Goal: Task Accomplishment & Management: Manage account settings

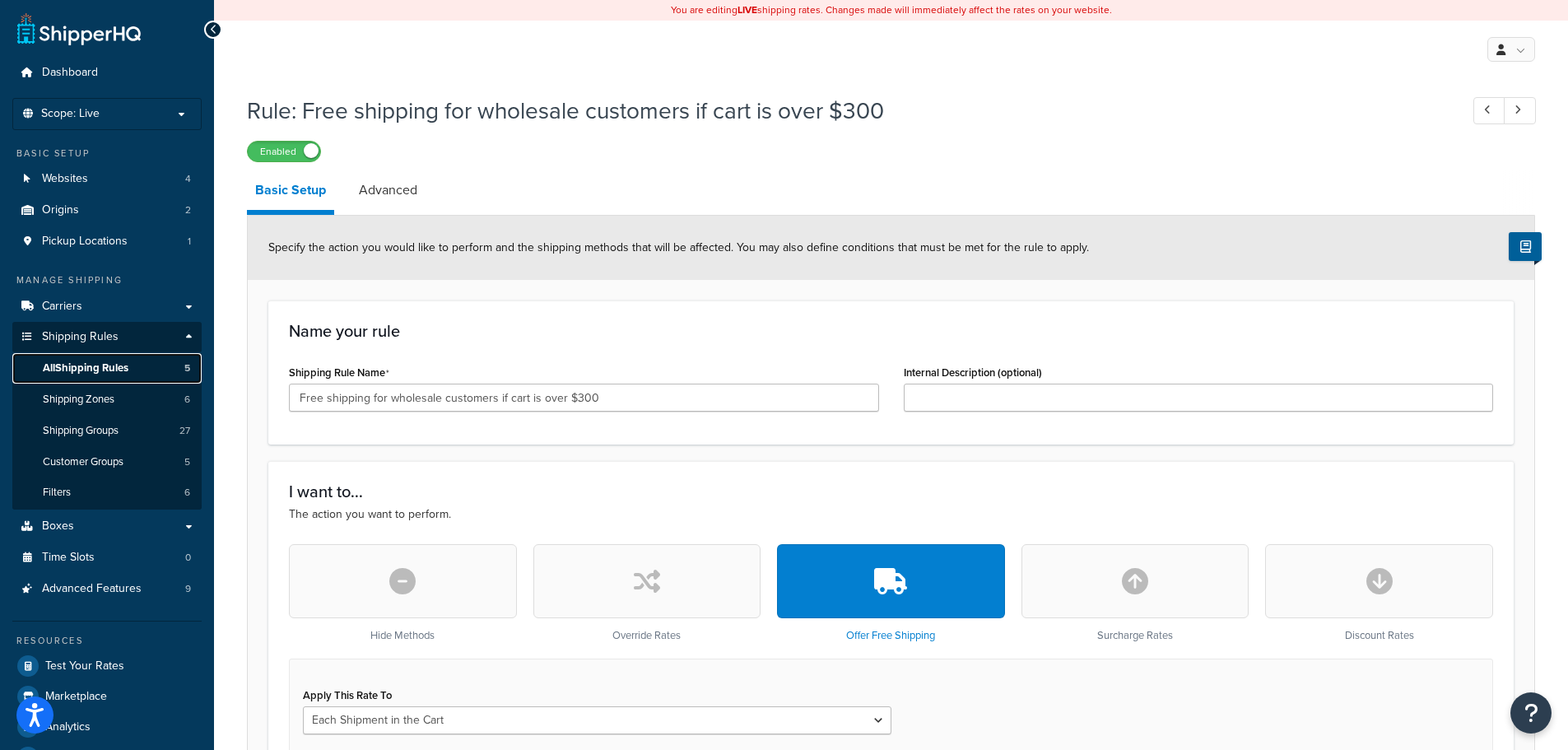
click at [87, 367] on span "All Shipping Rules" at bounding box center [85, 367] width 86 height 14
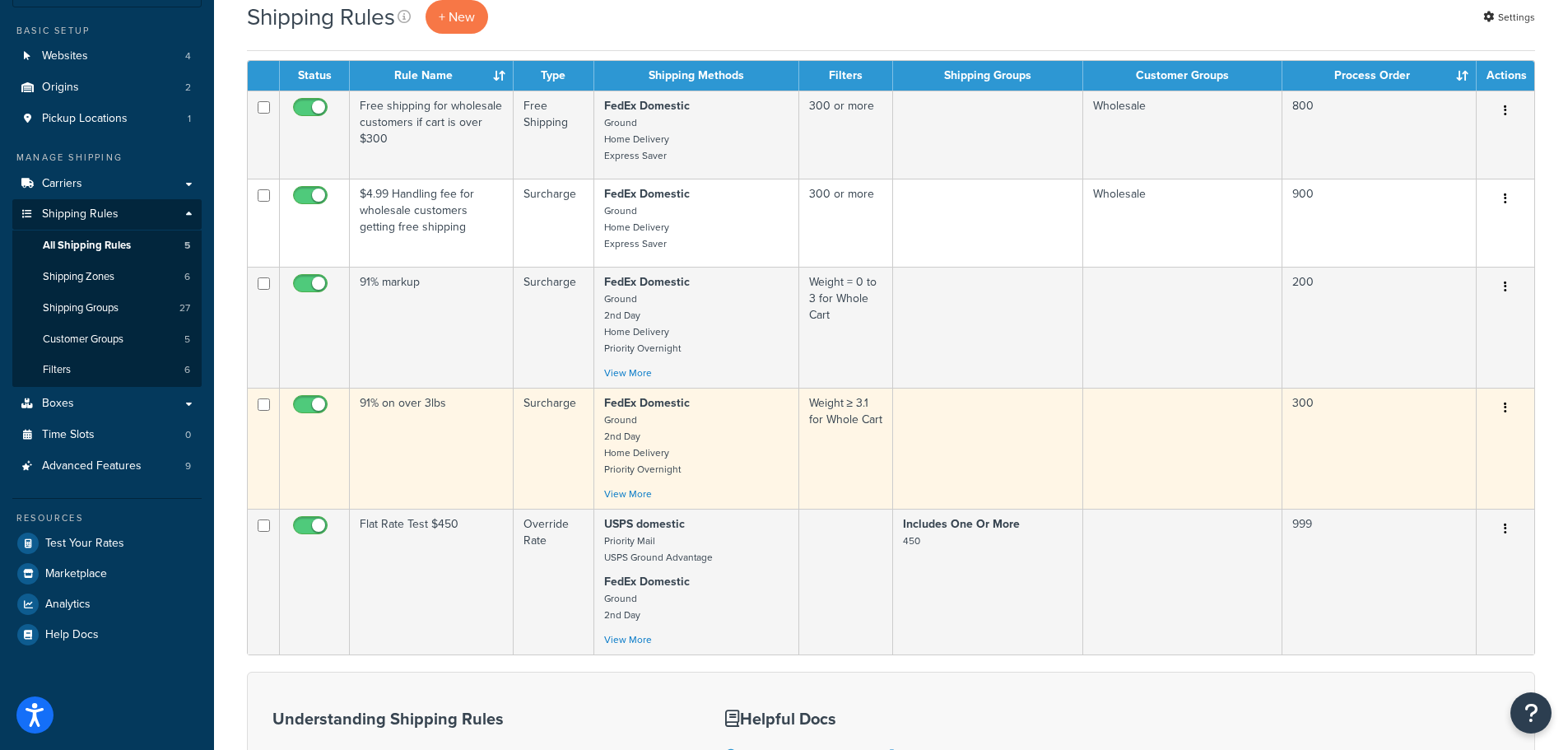
scroll to position [412, 0]
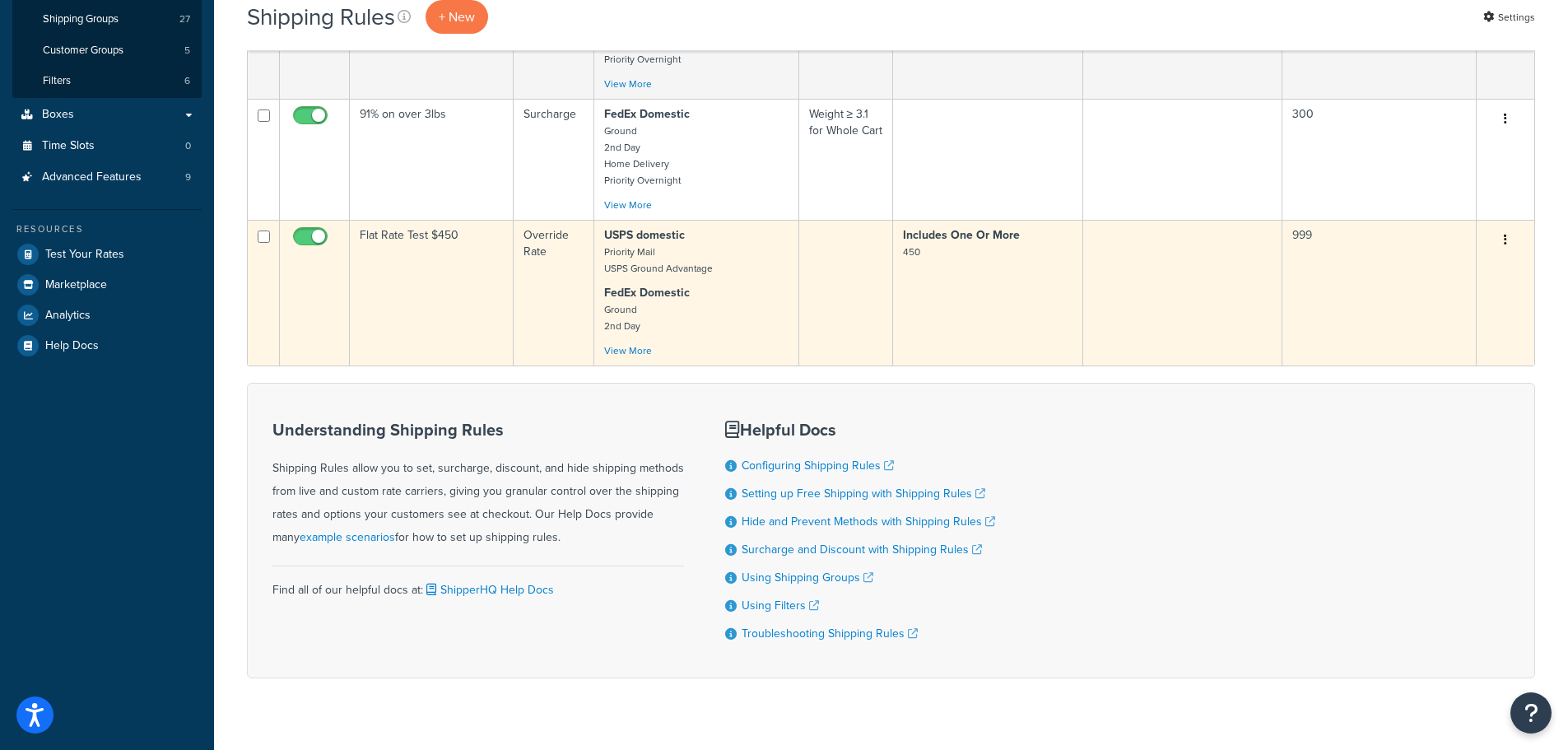
click at [452, 282] on td "Flat Rate Test $450" at bounding box center [432, 292] width 164 height 146
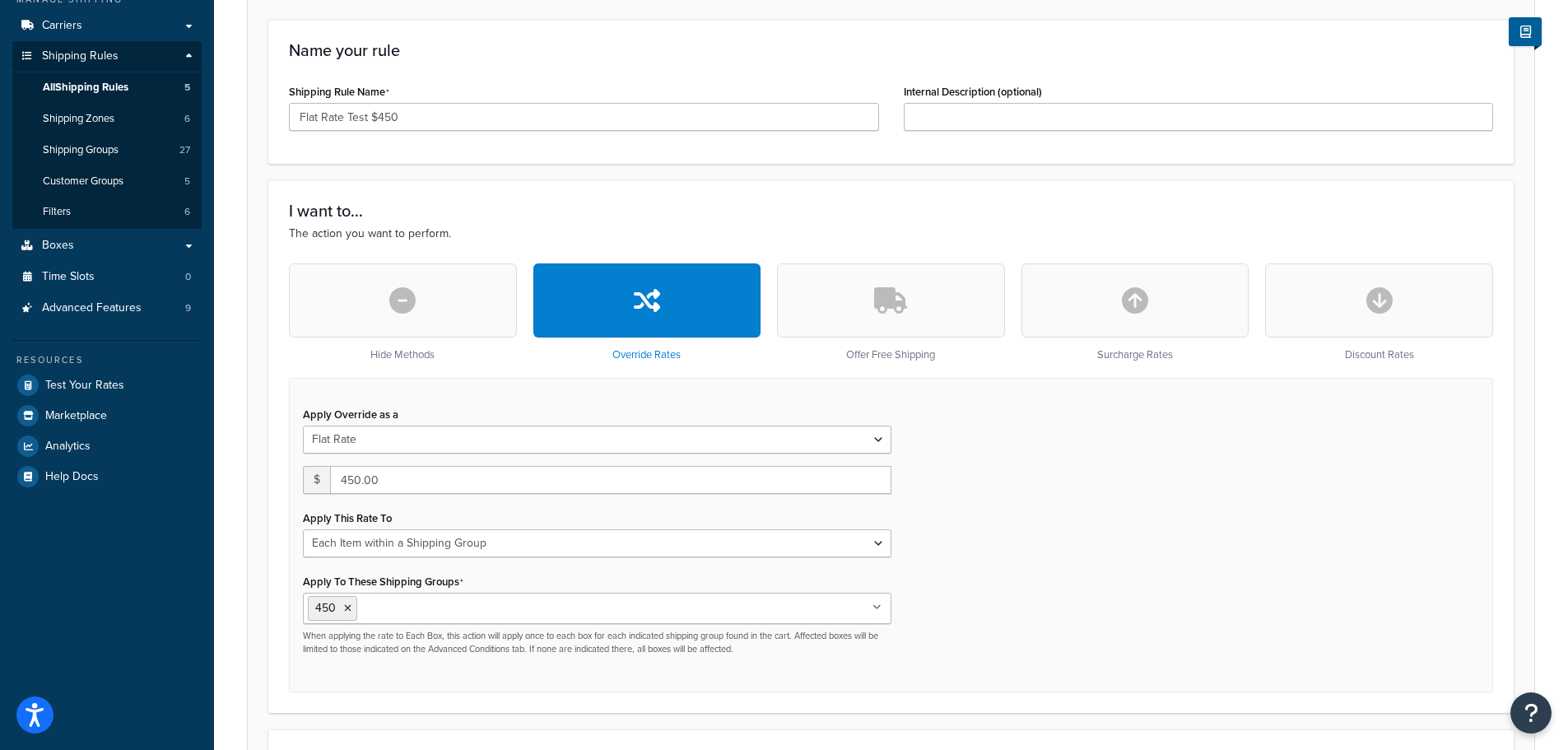
scroll to position [329, 0]
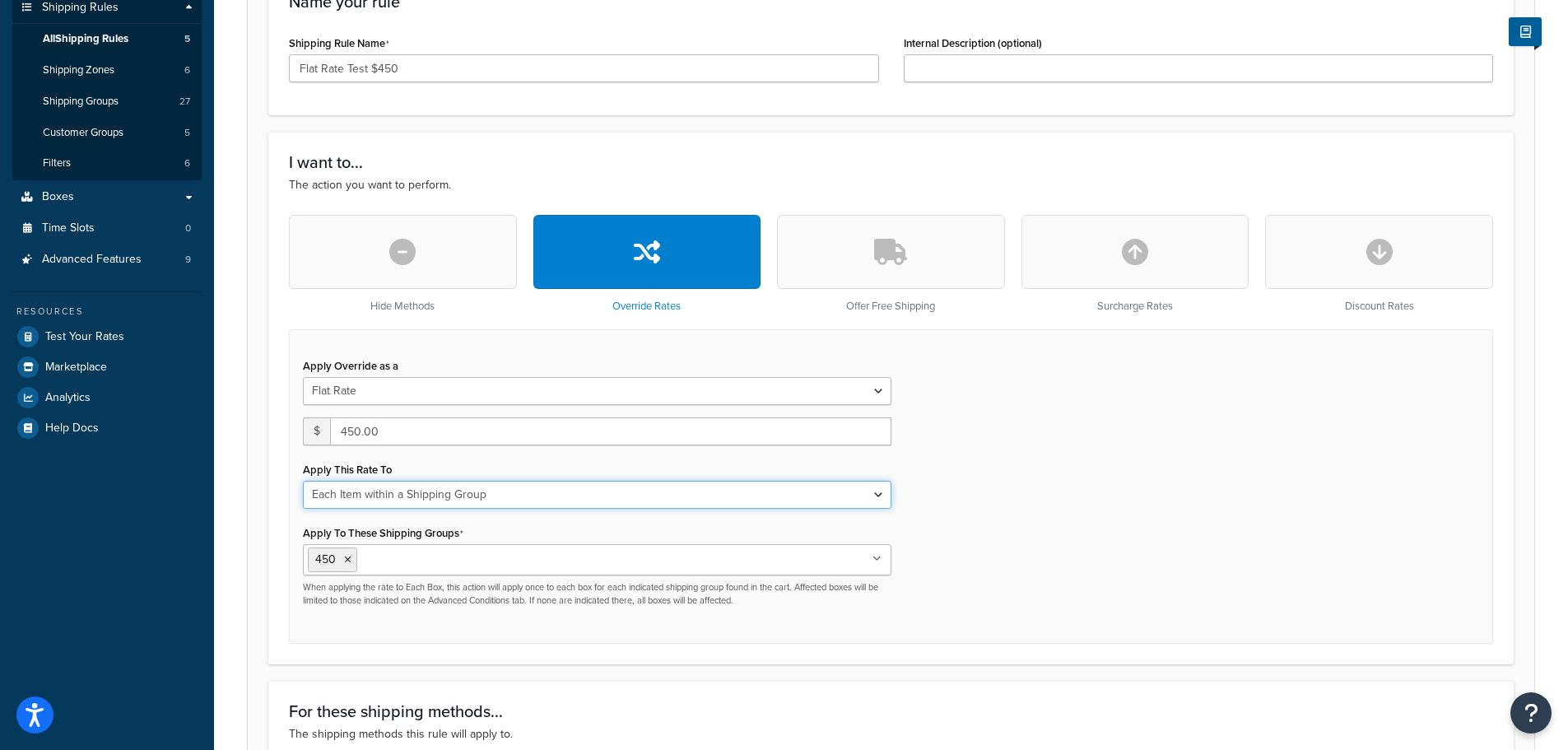
click at [856, 498] on select "Each Shipment in the Cart Each Origin in the Cart Each Shipping Group in the Ca…" at bounding box center [597, 494] width 588 height 28
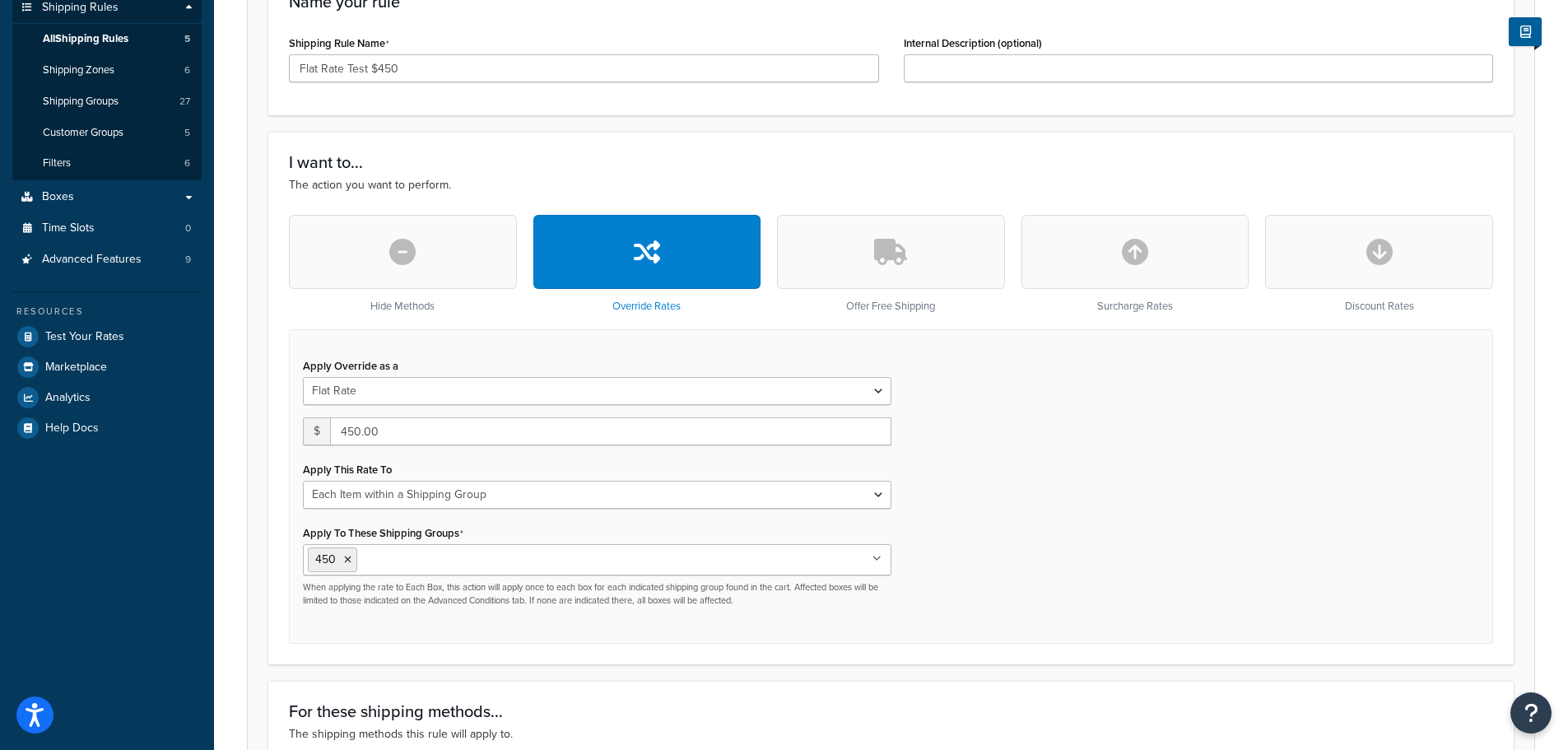
click at [956, 493] on div "Apply Override as a Flat Rate Percentage Flat Rate & Percentage $ 450.00 Apply …" at bounding box center [890, 487] width 1204 height 315
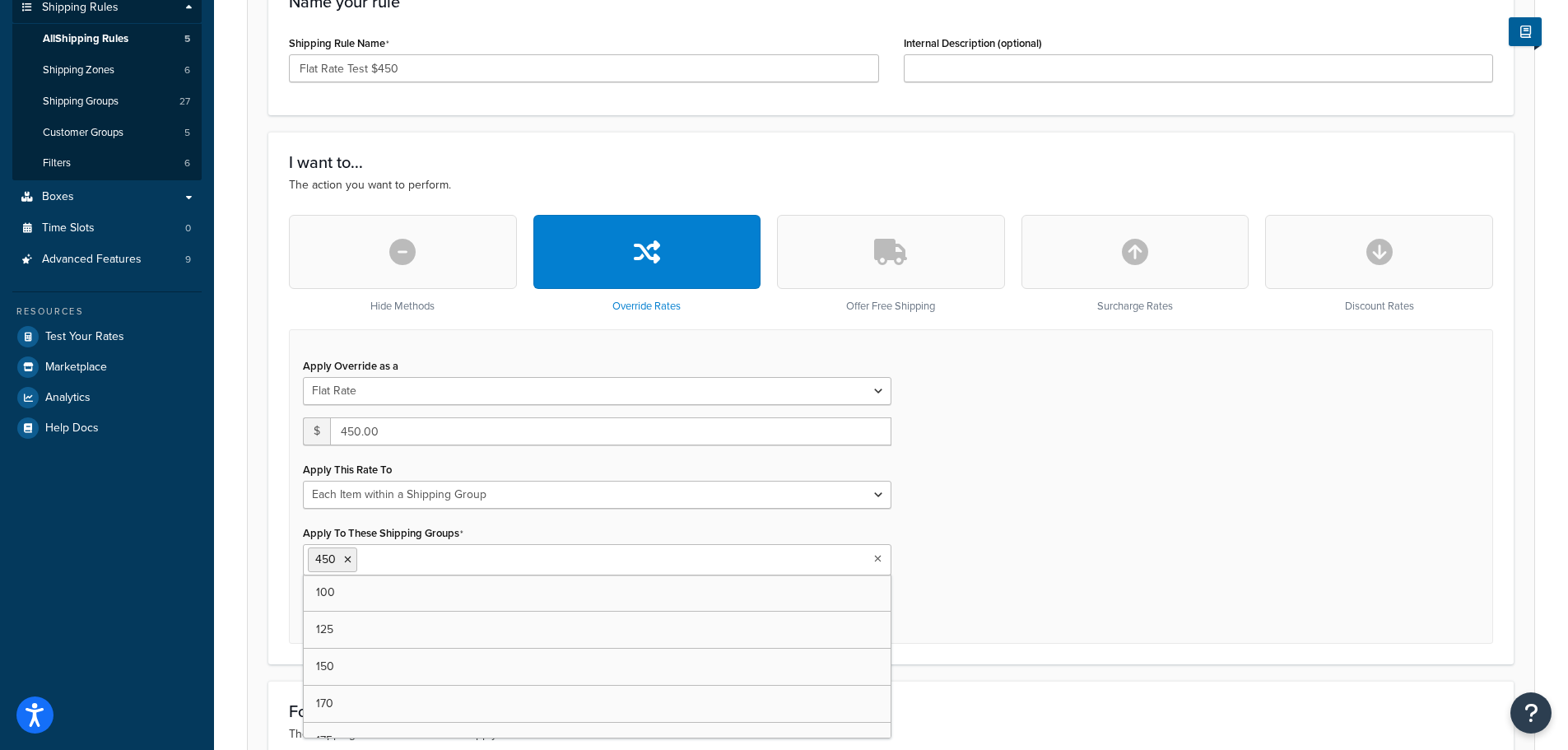
click at [879, 549] on ul "450" at bounding box center [597, 559] width 588 height 32
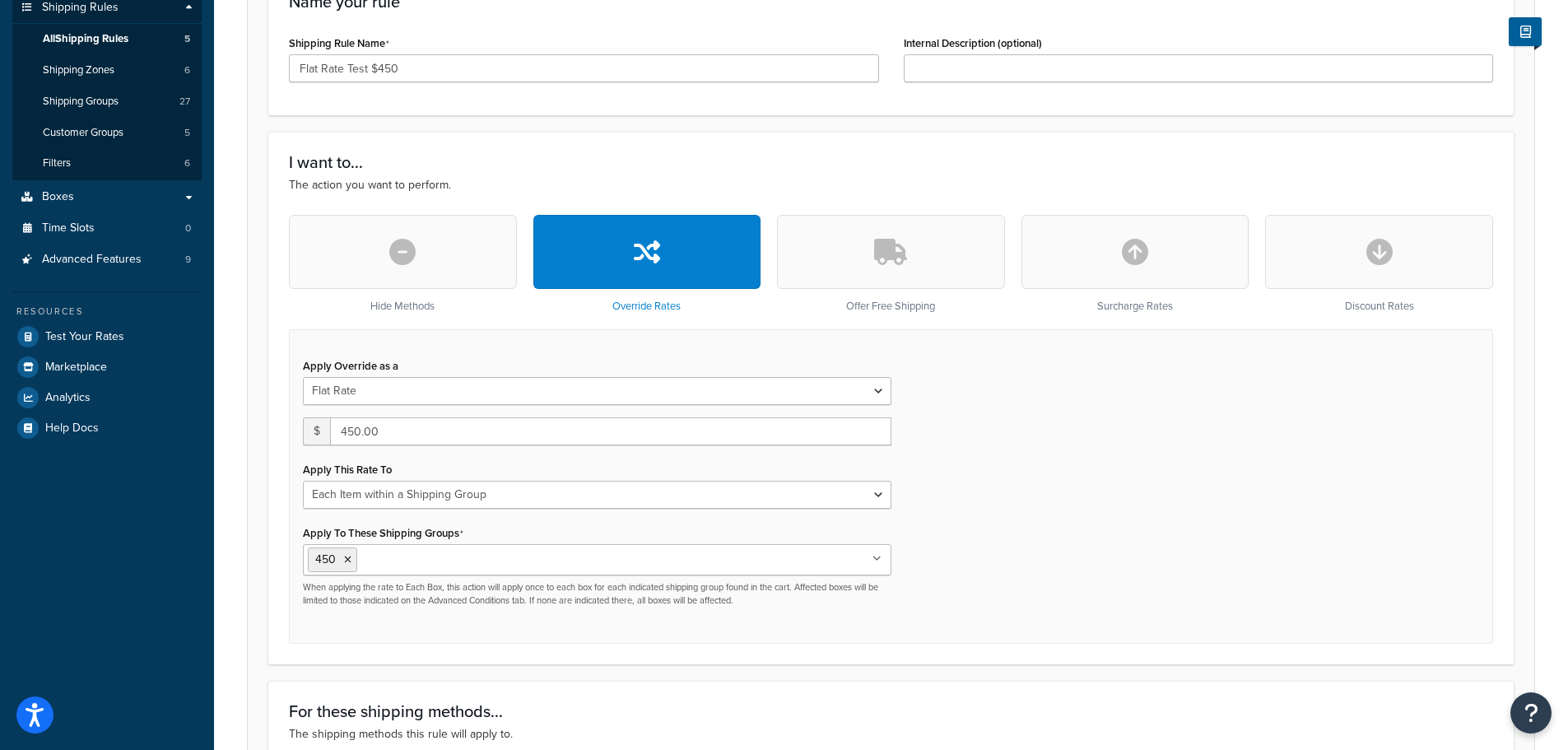
click at [993, 565] on div "Apply Override as a Flat Rate Percentage Flat Rate & Percentage $ 450.00 Apply …" at bounding box center [890, 487] width 1204 height 315
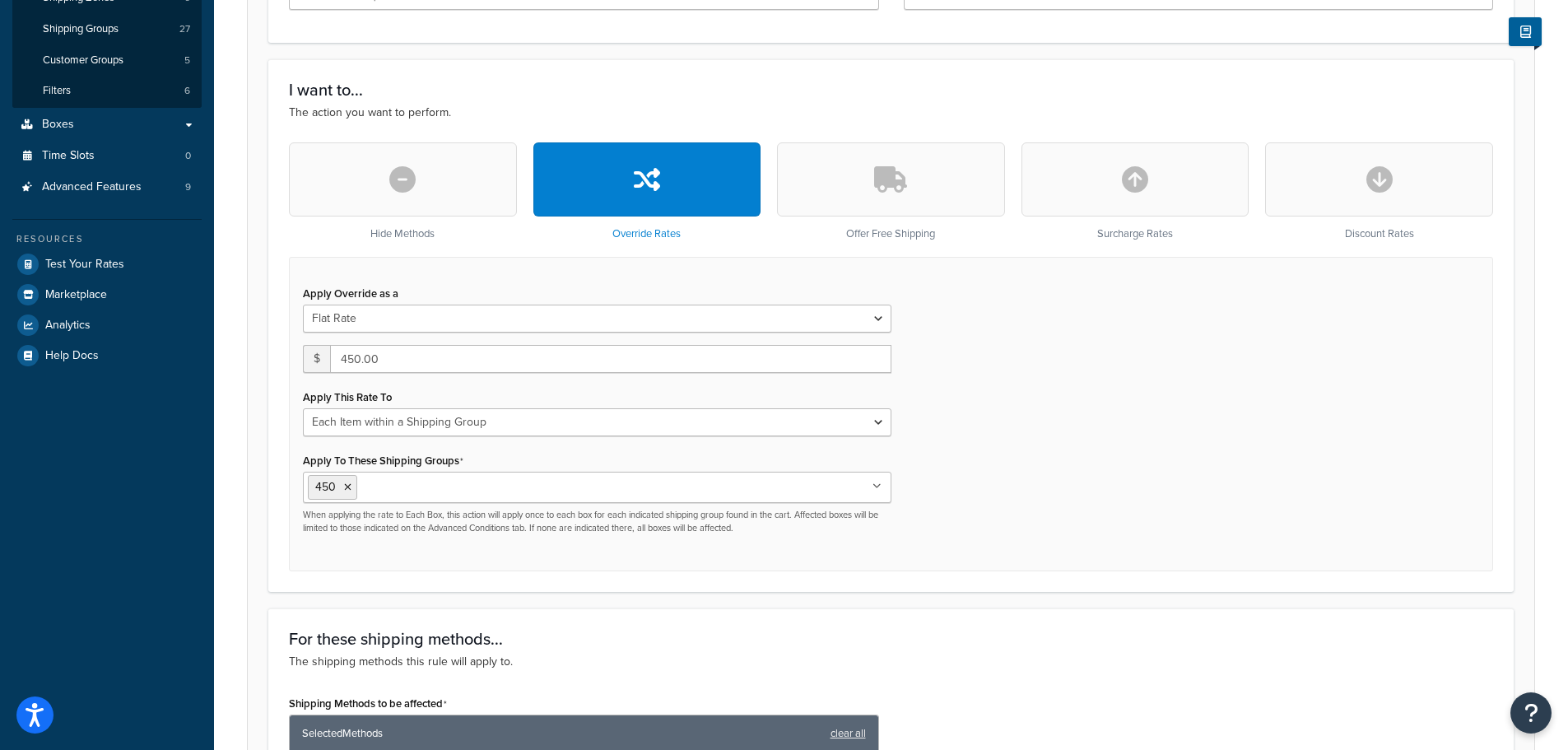
scroll to position [339, 0]
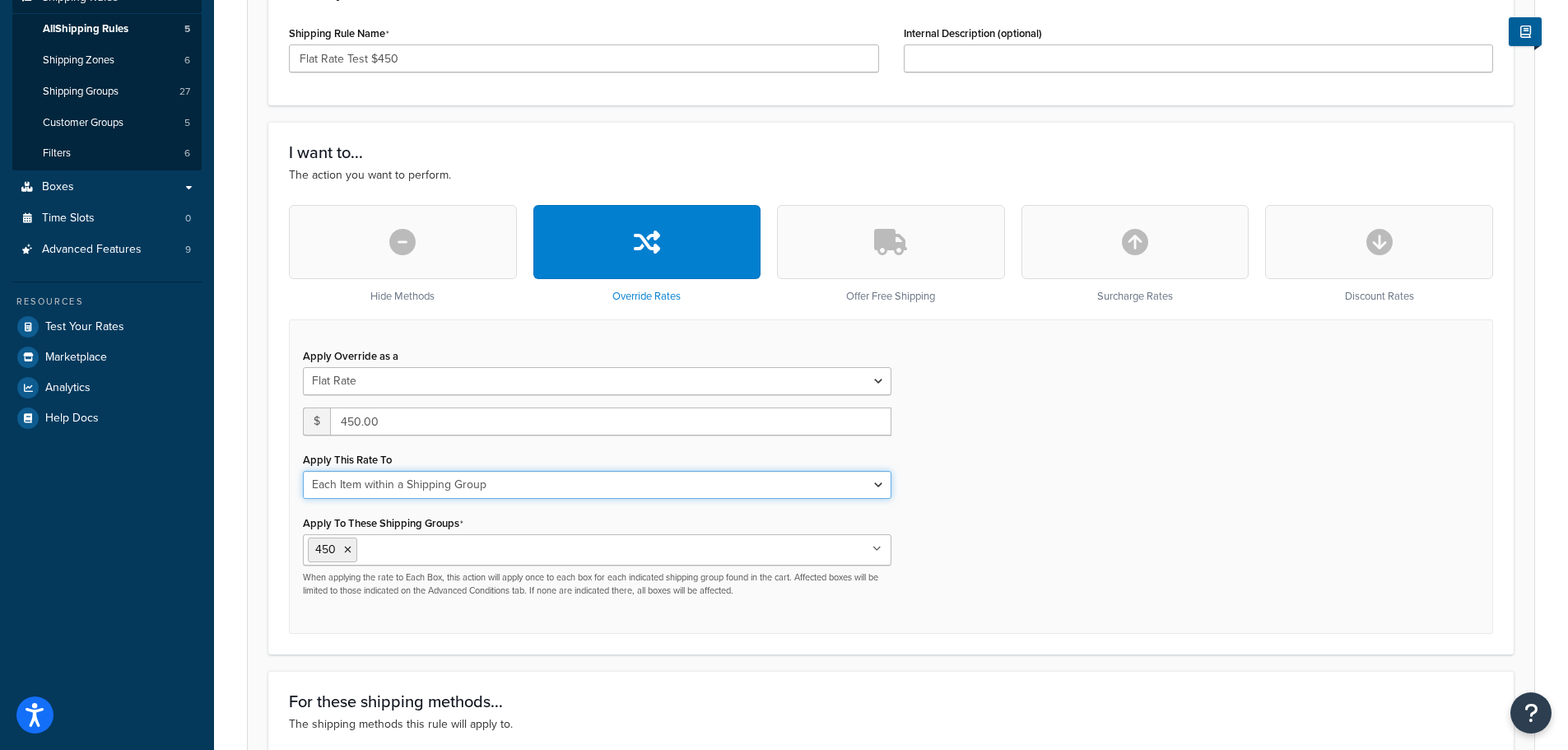
click at [512, 482] on select "Each Shipment in the Cart Each Origin in the Cart Each Shipping Group in the Ca…" at bounding box center [597, 484] width 588 height 28
select select "CART"
click at [303, 470] on select "Each Shipment in the Cart Each Origin in the Cart Each Shipping Group in the Ca…" at bounding box center [597, 484] width 588 height 28
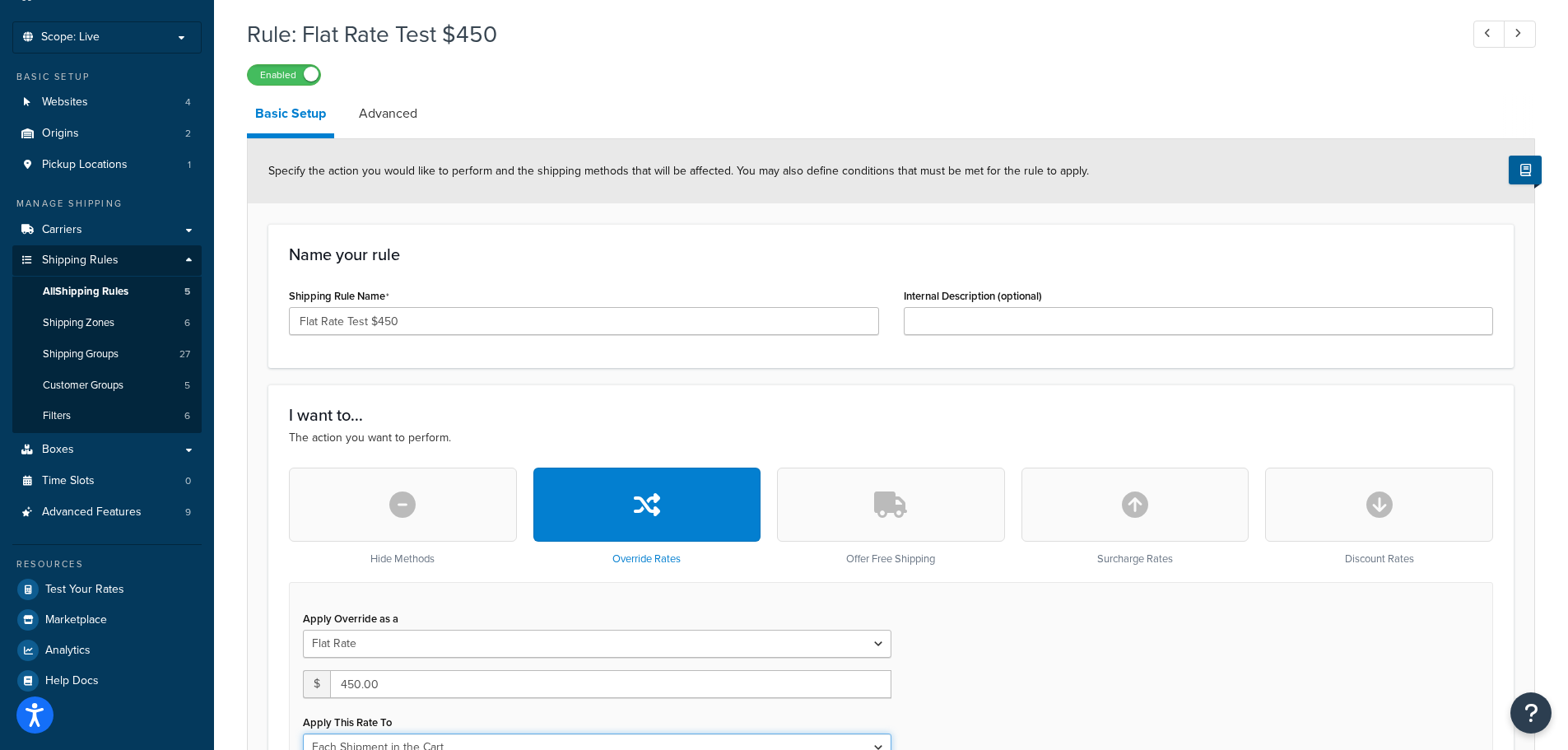
scroll to position [0, 0]
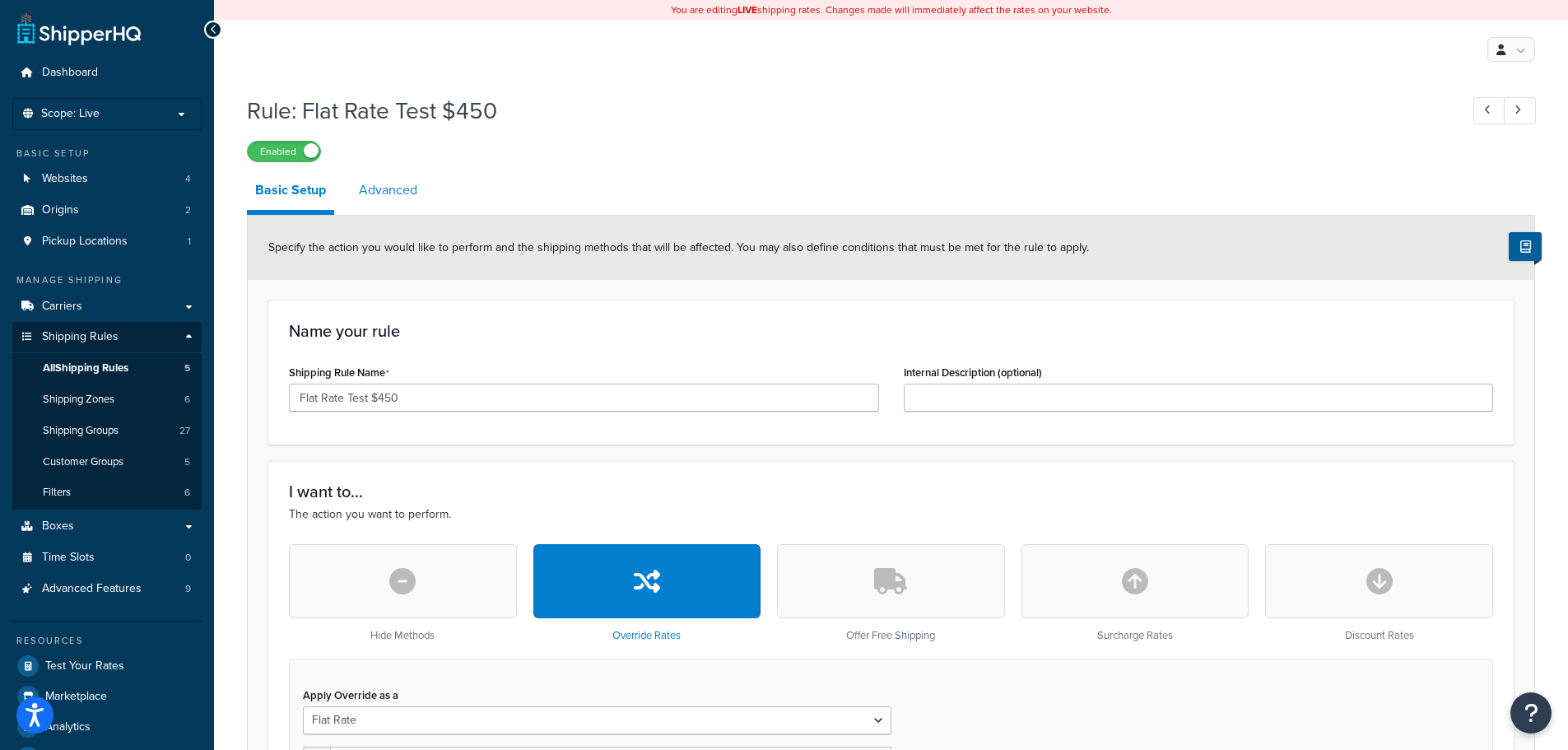
click at [385, 199] on link "Advanced" at bounding box center [388, 190] width 75 height 40
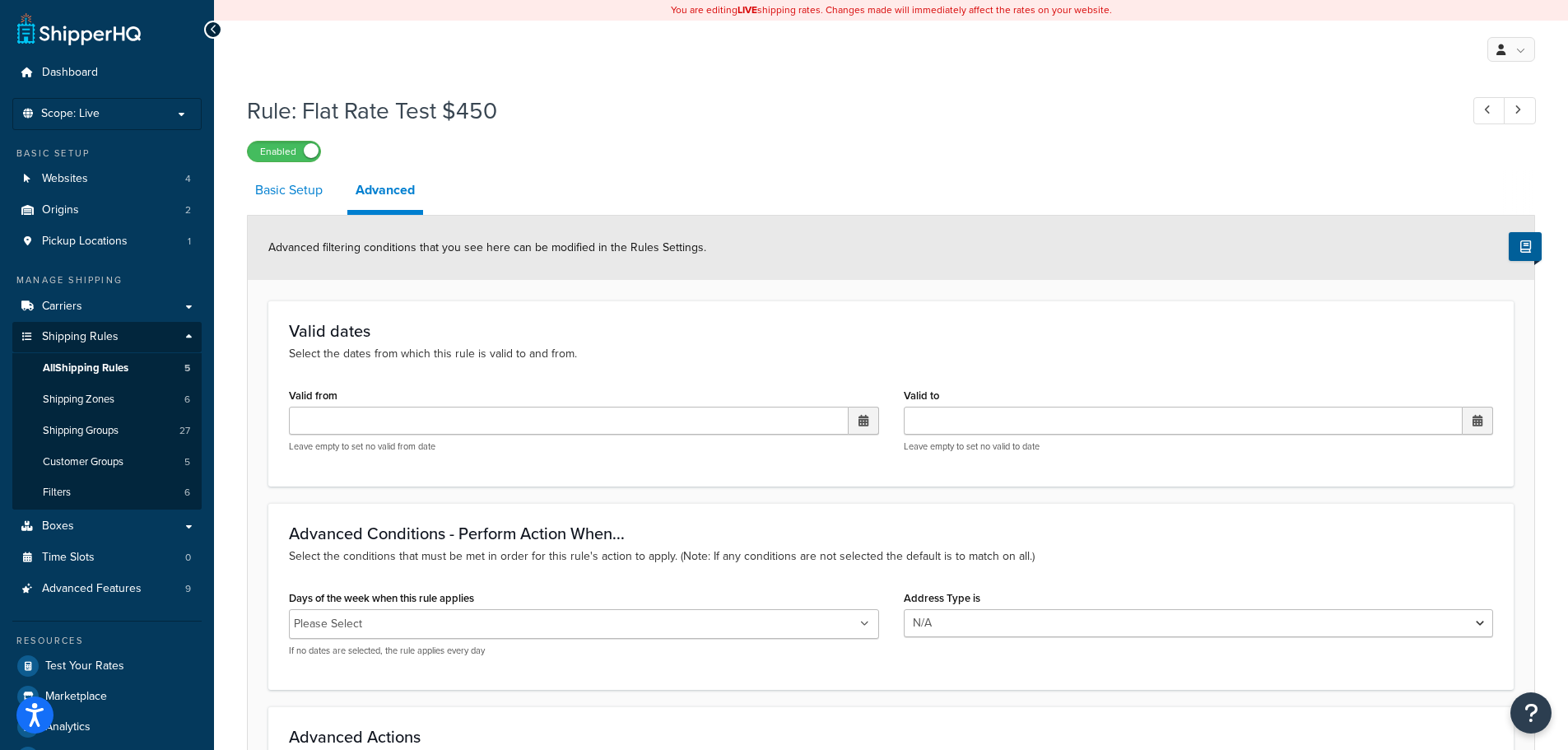
click at [262, 181] on link "Basic Setup" at bounding box center [289, 190] width 84 height 40
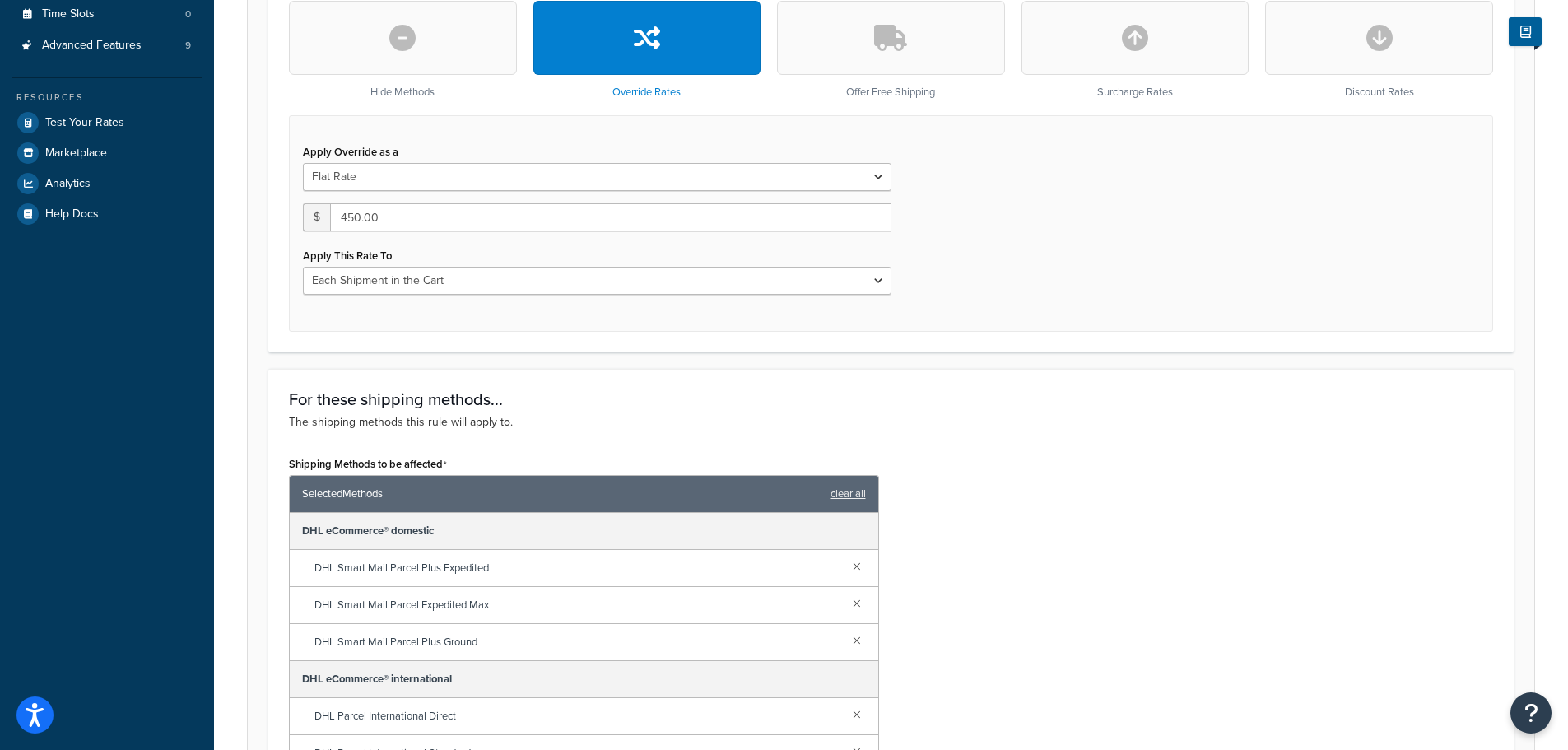
scroll to position [324, 0]
